Goal: Information Seeking & Learning: Compare options

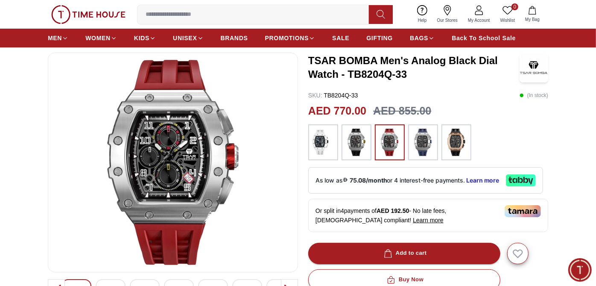
scroll to position [44, 0]
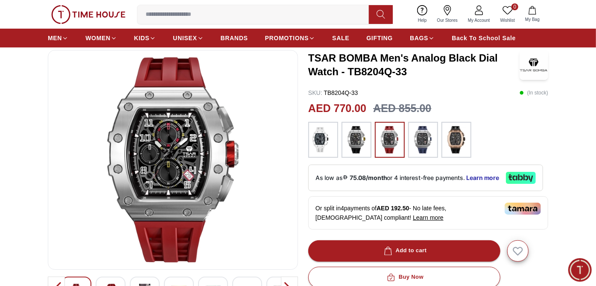
click at [357, 141] on img at bounding box center [356, 139] width 21 height 27
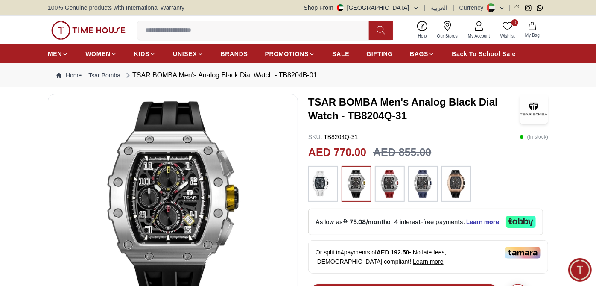
click at [386, 182] on img at bounding box center [389, 183] width 21 height 27
